Goal: Task Accomplishment & Management: Use online tool/utility

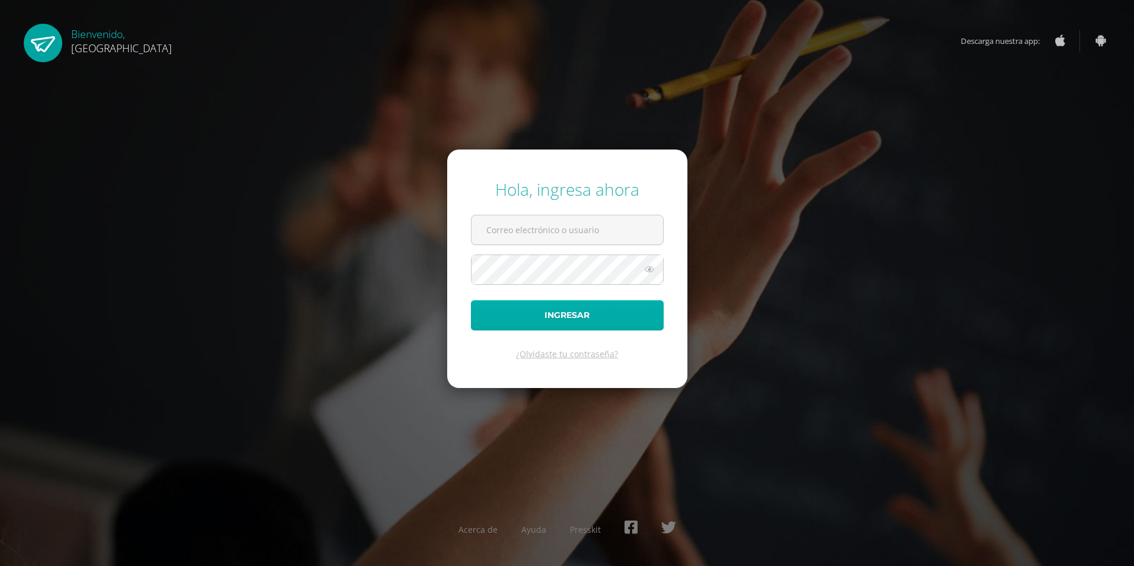
type input "[EMAIL_ADDRESS][DOMAIN_NAME]"
click at [588, 314] on button "Ingresar" at bounding box center [567, 315] width 193 height 30
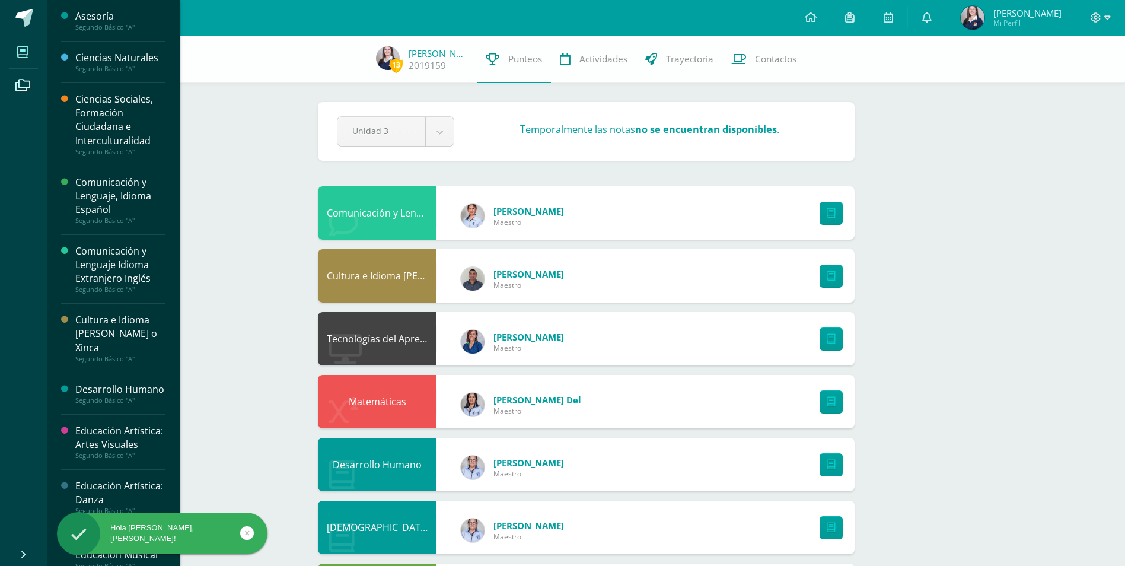
click at [25, 46] on icon at bounding box center [22, 52] width 11 height 12
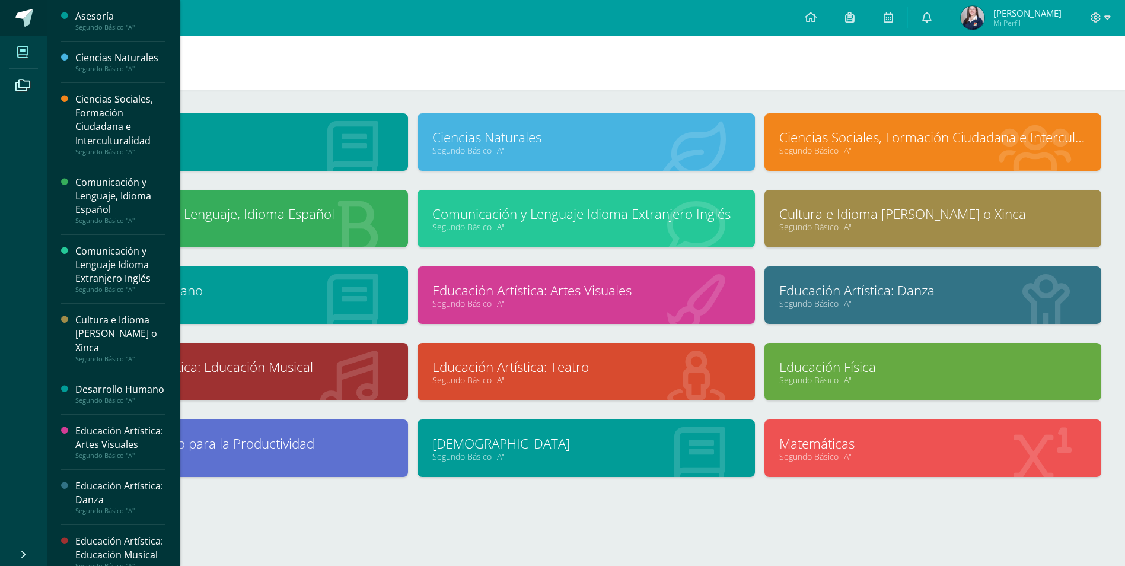
click at [31, 29] on link at bounding box center [23, 18] width 47 height 36
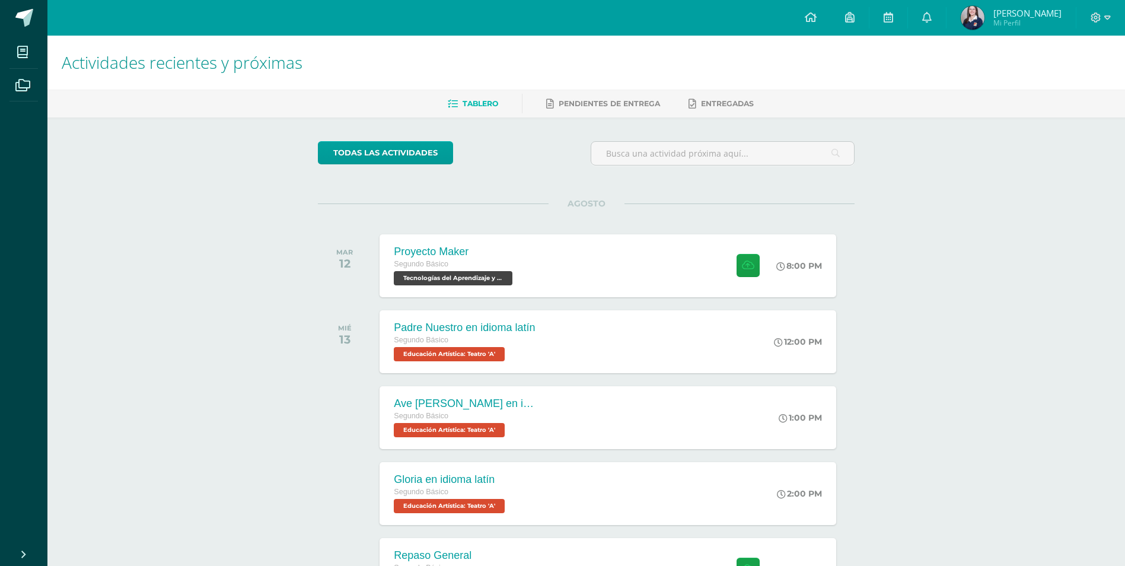
click at [986, 276] on div "Actividades recientes y próximas Tablero Pendientes de entrega Entregadas todas…" at bounding box center [586, 394] width 1078 height 716
click at [589, 276] on div "Proyecto Maker Segundo Básico Tecnologías del Aprendizaje y la Comunicación 'A'…" at bounding box center [608, 265] width 461 height 63
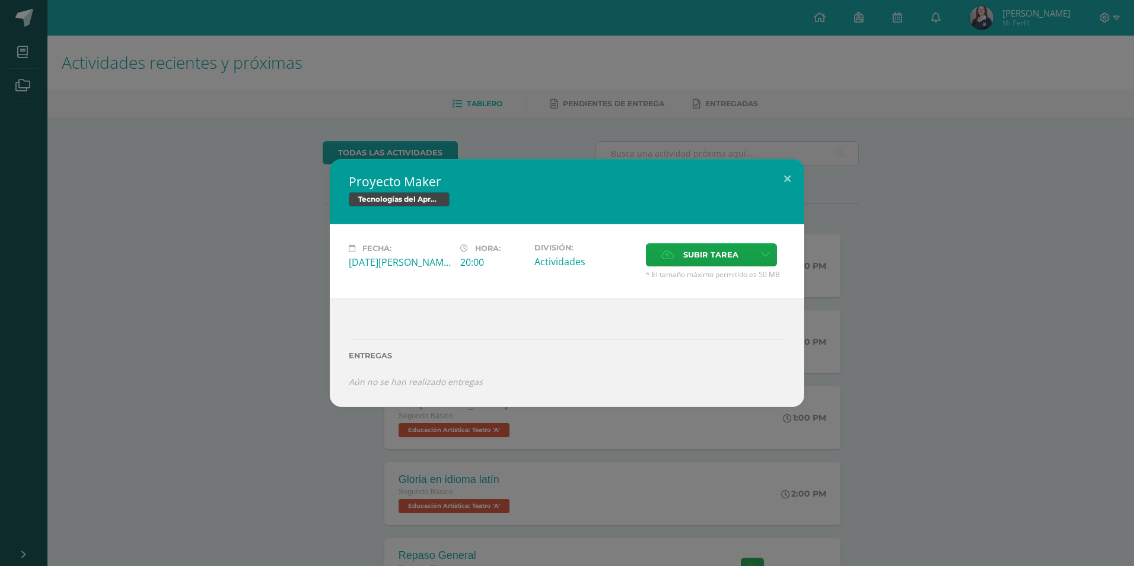
click at [909, 323] on div "Proyecto Maker Tecnologías del Aprendizaje y la Comunicación Fecha: Martes 12 d…" at bounding box center [567, 283] width 1124 height 248
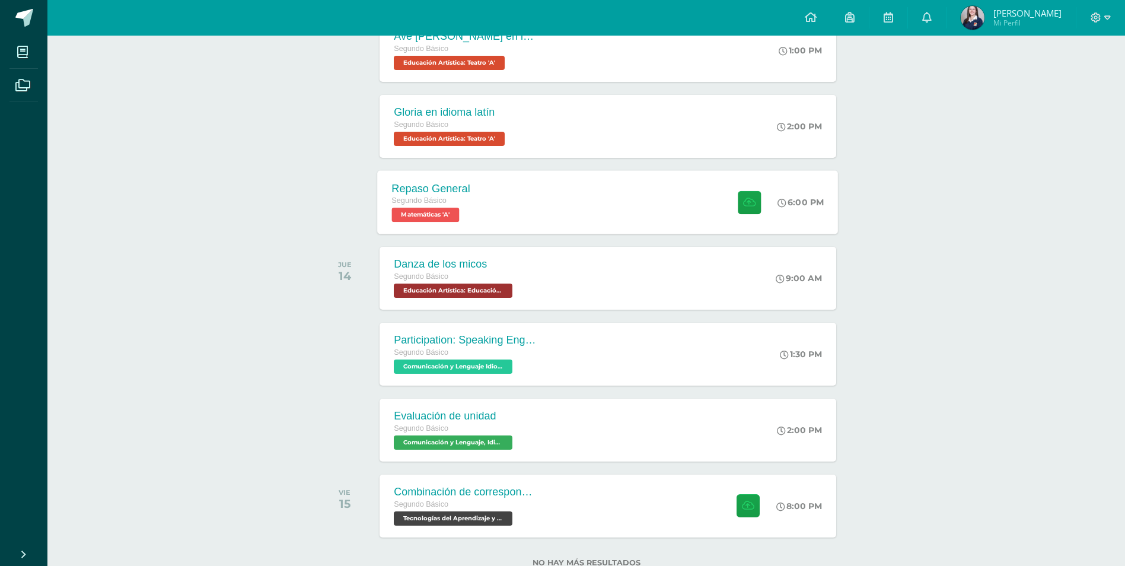
scroll to position [406, 0]
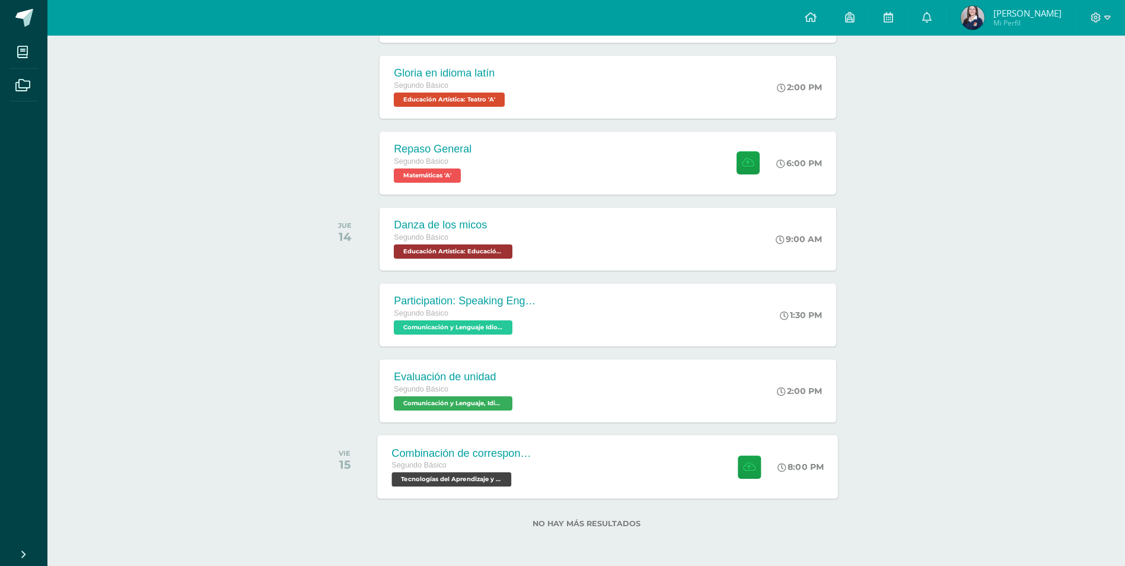
click at [530, 455] on div "Combinación de correspondencia" at bounding box center [464, 453] width 144 height 12
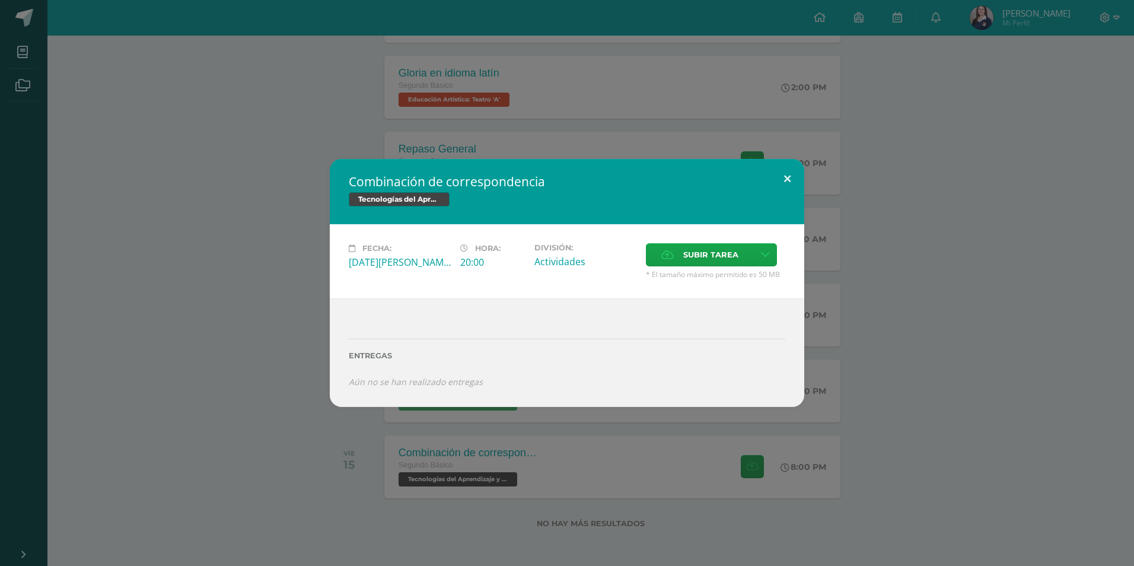
drag, startPoint x: 789, startPoint y: 178, endPoint x: 690, endPoint y: 154, distance: 101.8
click at [786, 180] on button at bounding box center [787, 179] width 34 height 40
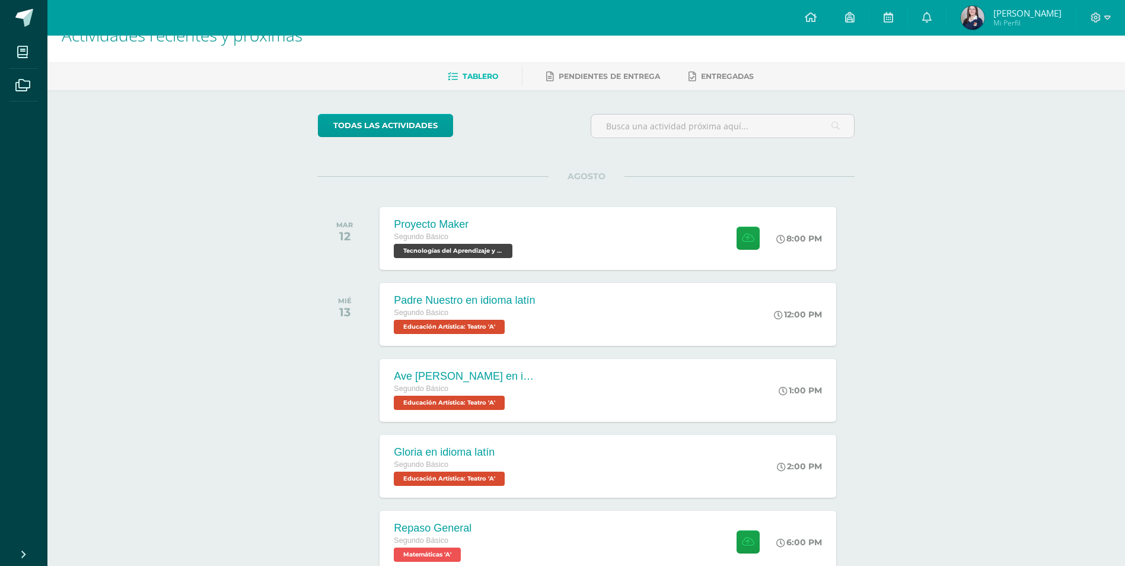
scroll to position [0, 0]
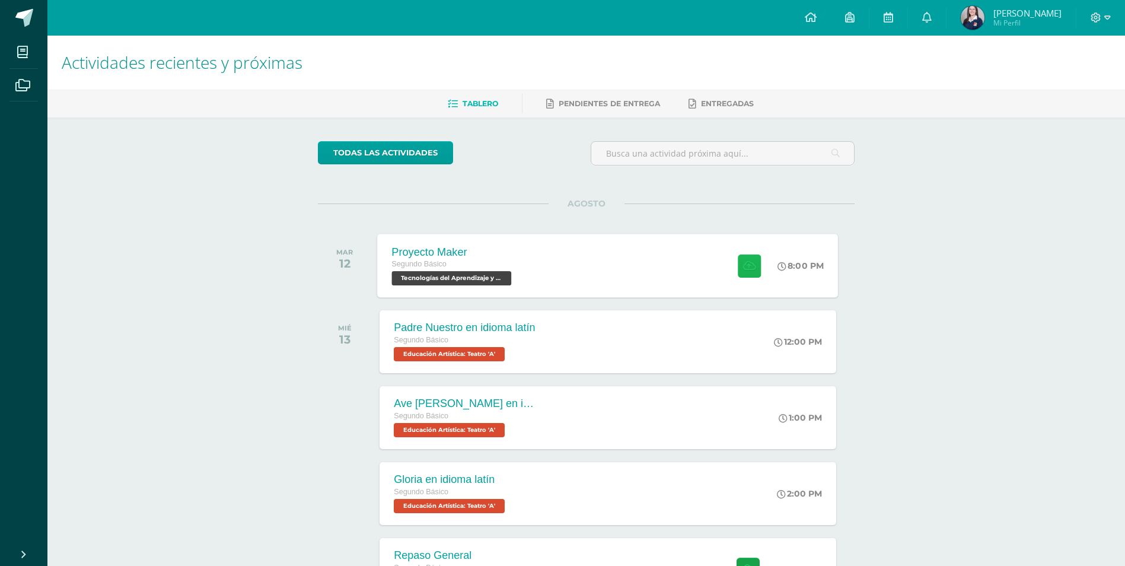
click at [747, 263] on icon at bounding box center [749, 265] width 12 height 10
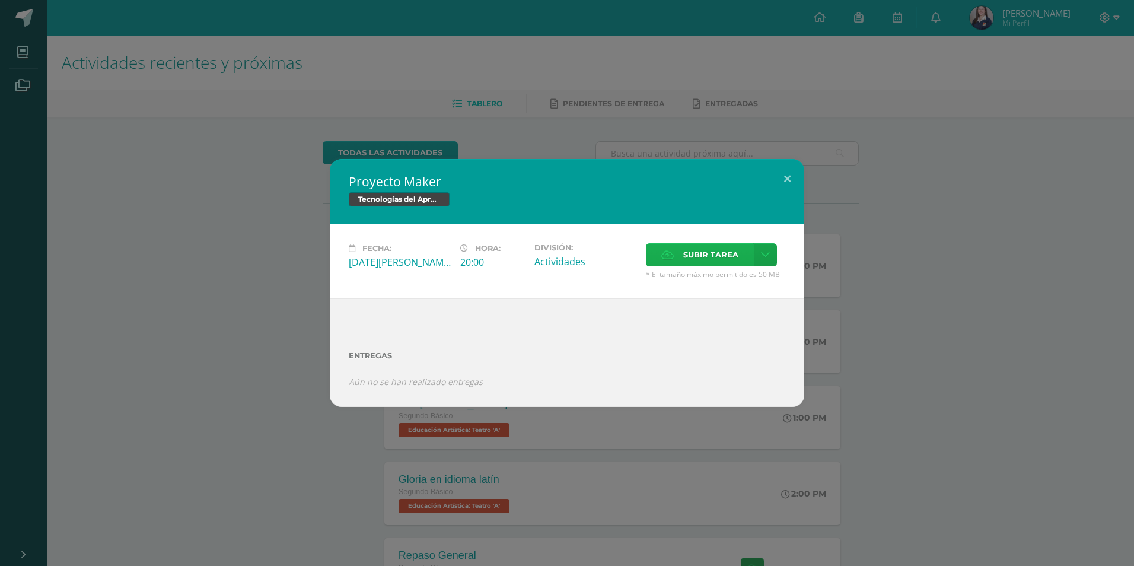
click at [707, 248] on span "Subir tarea" at bounding box center [710, 255] width 55 height 22
click at [0, 0] on input "Subir tarea" at bounding box center [0, 0] width 0 height 0
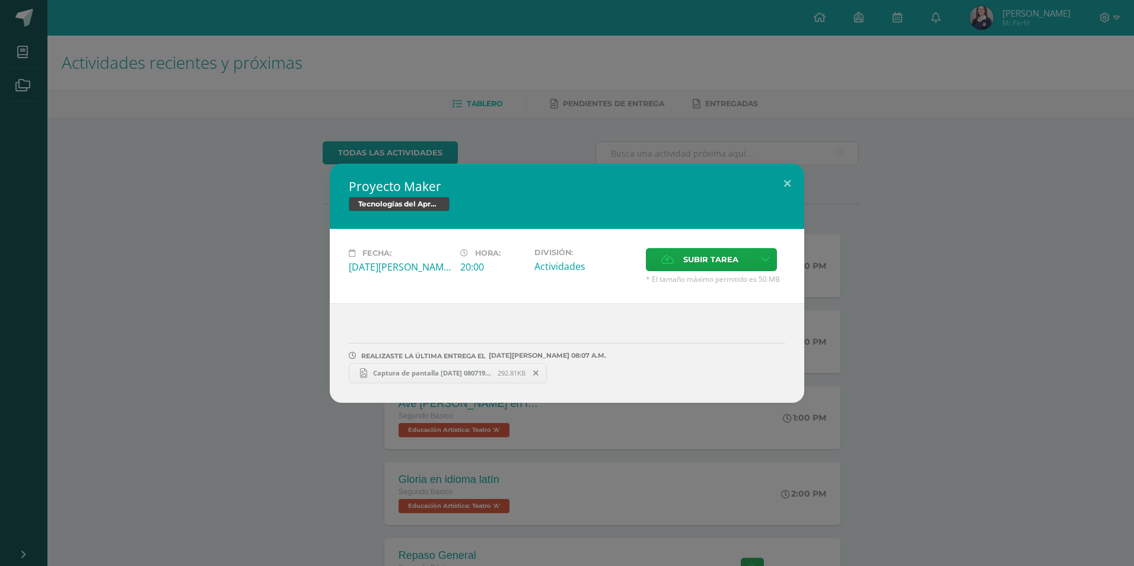
click at [923, 33] on div "Proyecto Maker Tecnologías del Aprendizaje y la Comunicación Fecha: Martes 12 d…" at bounding box center [567, 283] width 1134 height 566
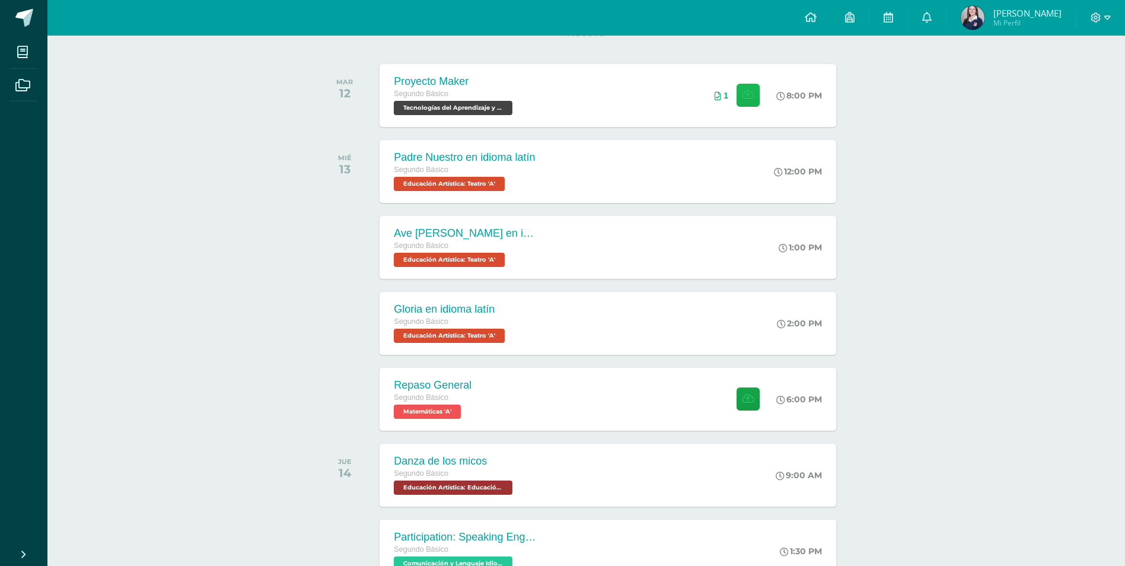
scroll to position [169, 0]
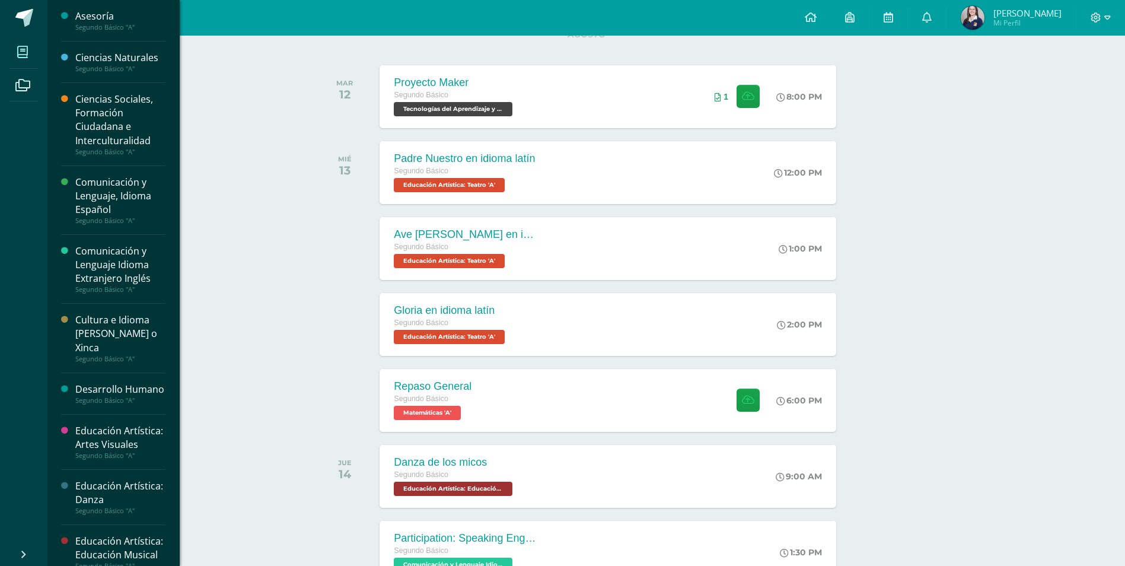
click at [16, 46] on span at bounding box center [22, 52] width 27 height 27
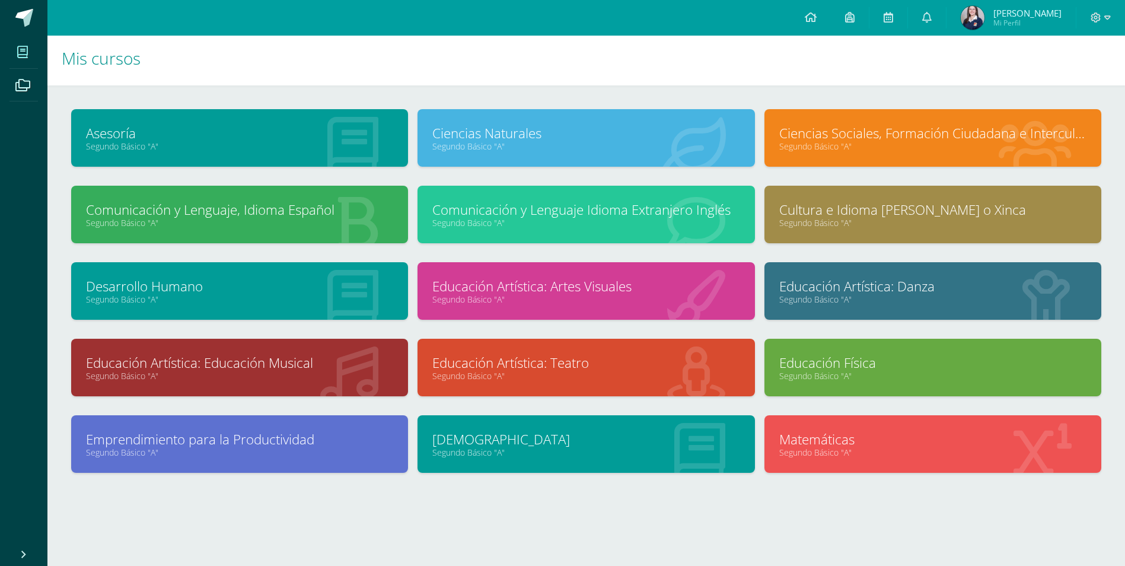
scroll to position [5, 0]
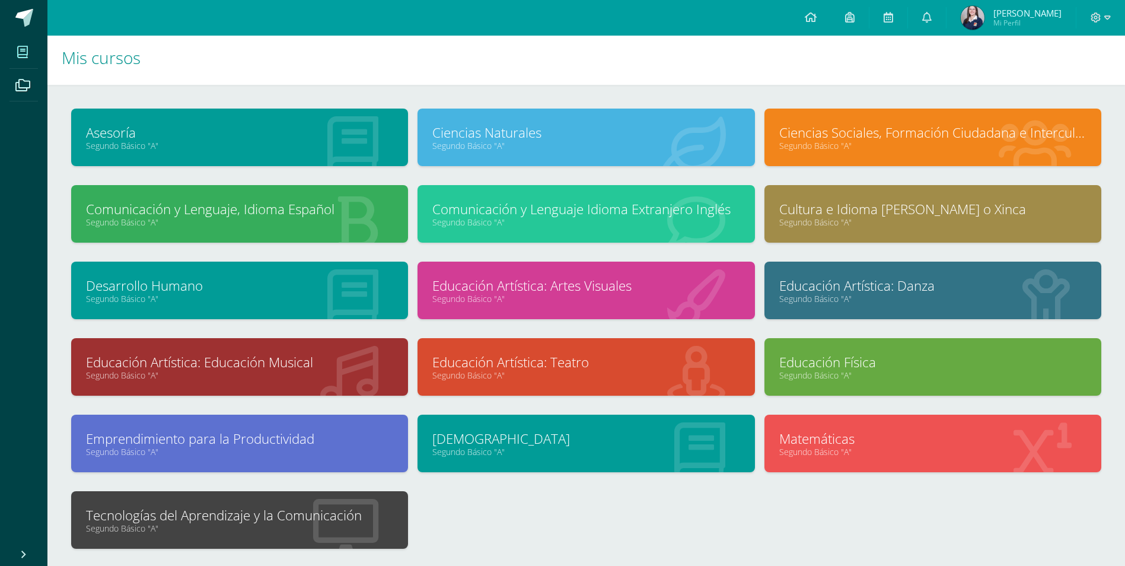
click at [367, 521] on link "Tecnologías del Aprendizaje y la Comunicación" at bounding box center [239, 515] width 307 height 18
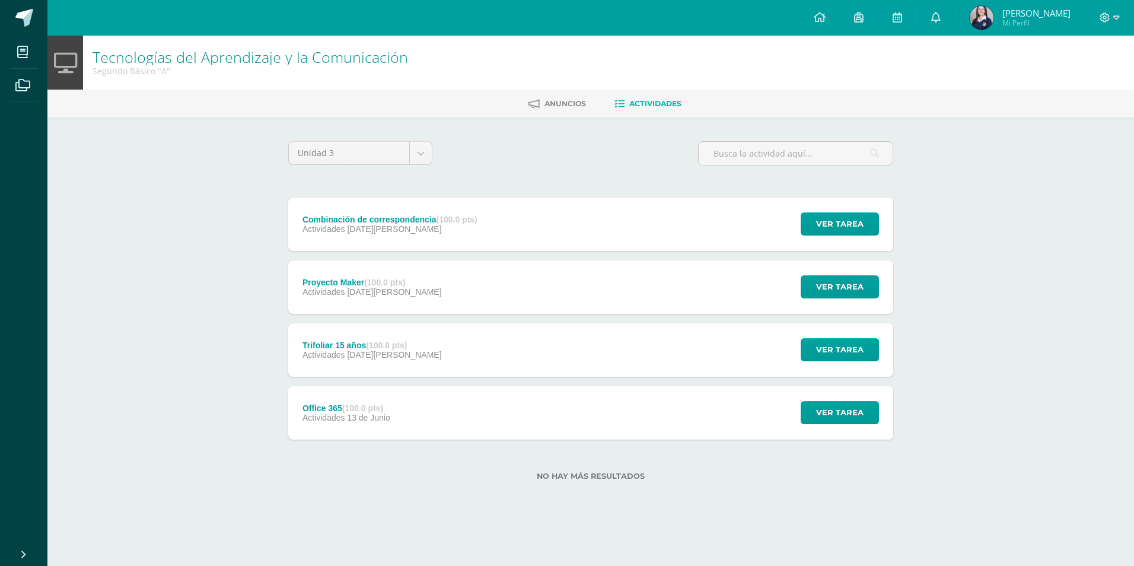
click at [478, 354] on div "Trifoliar 15 años (100.0 pts) Actividades [DATE][PERSON_NAME] Ver tarea Trifoli…" at bounding box center [590, 349] width 605 height 53
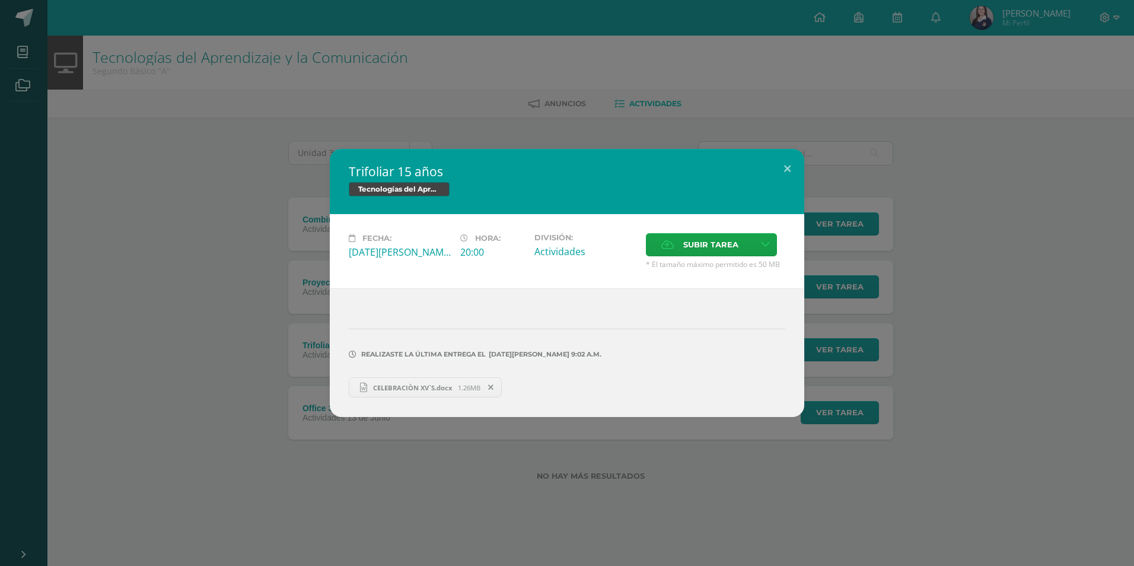
click at [435, 389] on span "CELEBRACIÒN XV`S.docx" at bounding box center [412, 387] width 91 height 9
